Goal: Task Accomplishment & Management: Manage account settings

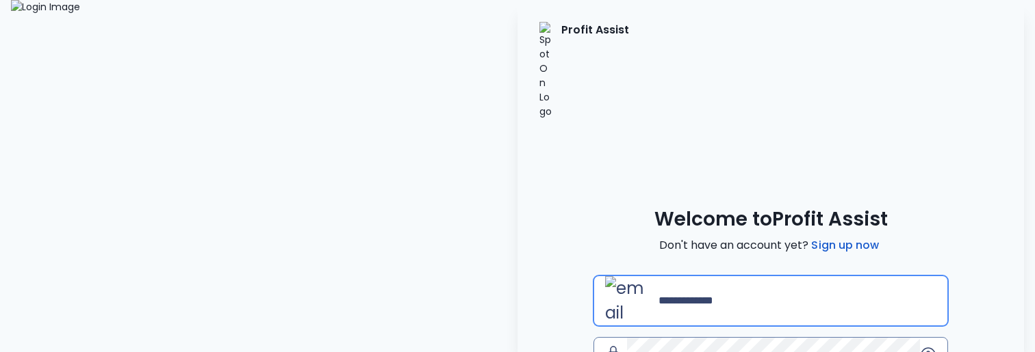
type input "**********"
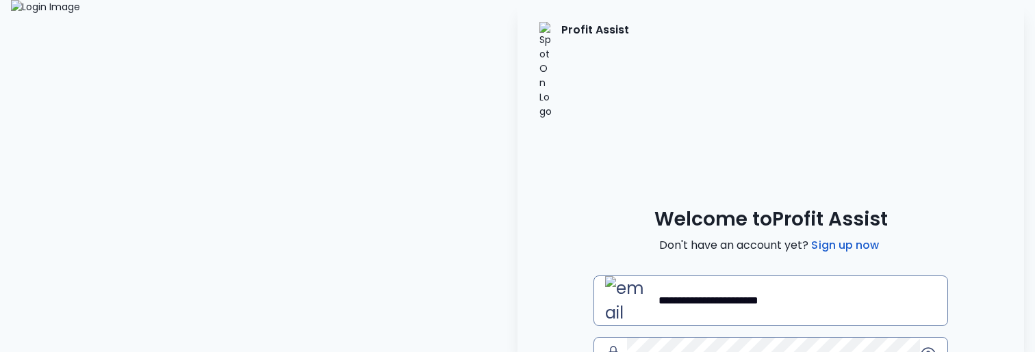
click at [758, 278] on div "**********" at bounding box center [770, 357] width 355 height 162
